Goal: Navigation & Orientation: Find specific page/section

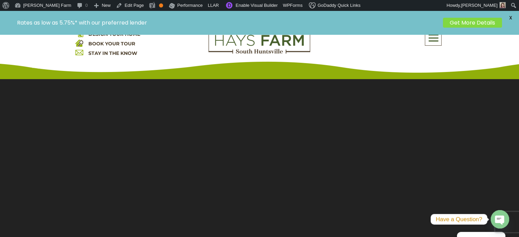
click at [432, 38] on span at bounding box center [433, 38] width 16 height 16
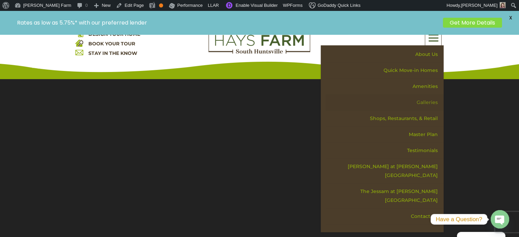
click at [426, 102] on link "Galleries" at bounding box center [385, 103] width 118 height 16
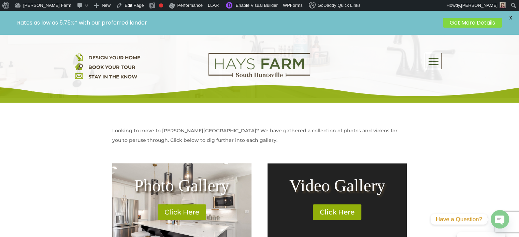
scroll to position [273, 0]
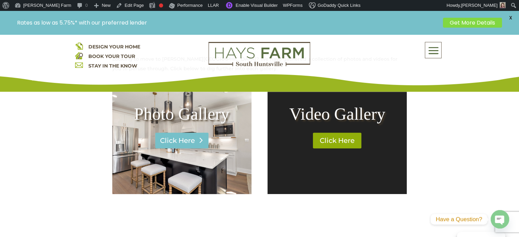
click at [177, 139] on link "Click Here" at bounding box center [181, 141] width 53 height 16
